Goal: Check status

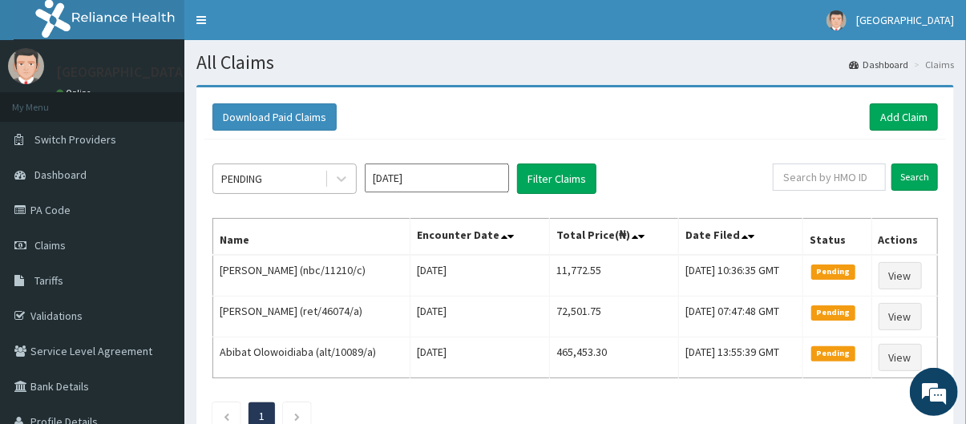
click at [275, 184] on div "PENDING" at bounding box center [268, 179] width 111 height 26
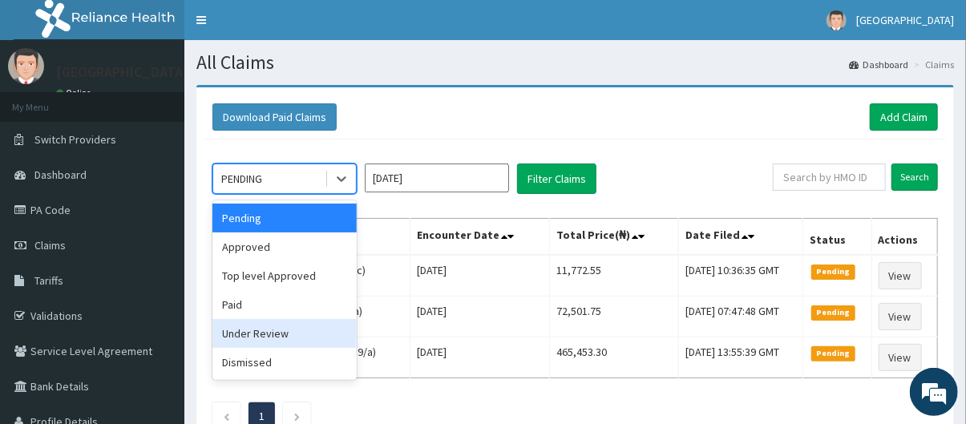
click at [289, 337] on div "Under Review" at bounding box center [284, 333] width 144 height 29
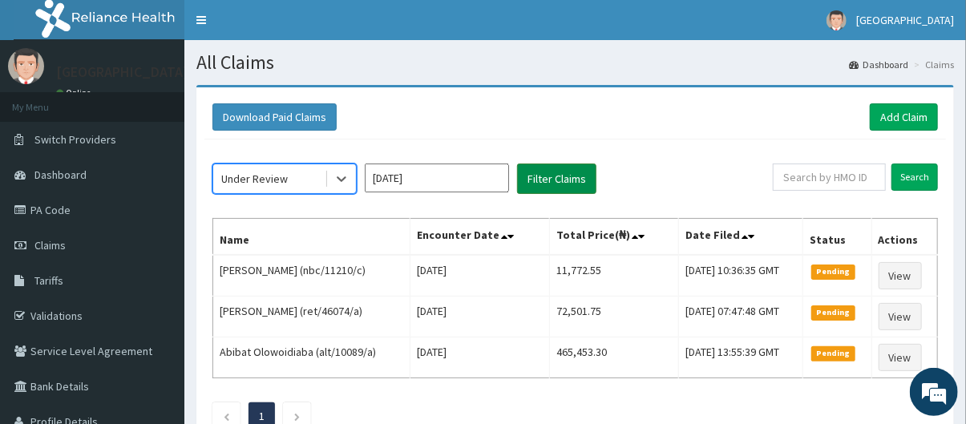
click at [548, 185] on button "Filter Claims" at bounding box center [556, 178] width 79 height 30
